Goal: Task Accomplishment & Management: Manage account settings

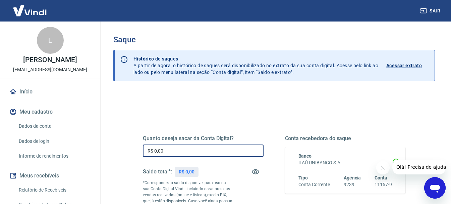
drag, startPoint x: 183, startPoint y: 153, endPoint x: 107, endPoint y: 161, distance: 76.9
click at [107, 160] on div "Saque Histórico de saques A partir de agora, o histórico de saques será disponi…" at bounding box center [274, 154] width 338 height 267
